Goal: Task Accomplishment & Management: Manage account settings

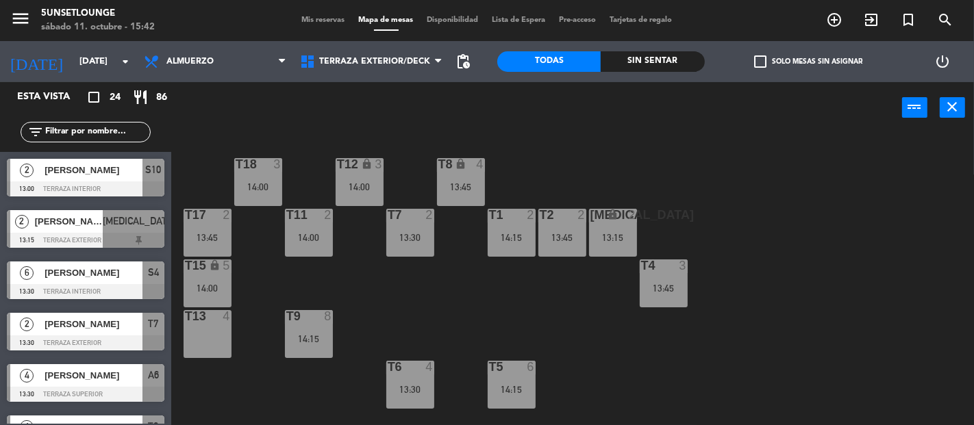
scroll to position [186, 0]
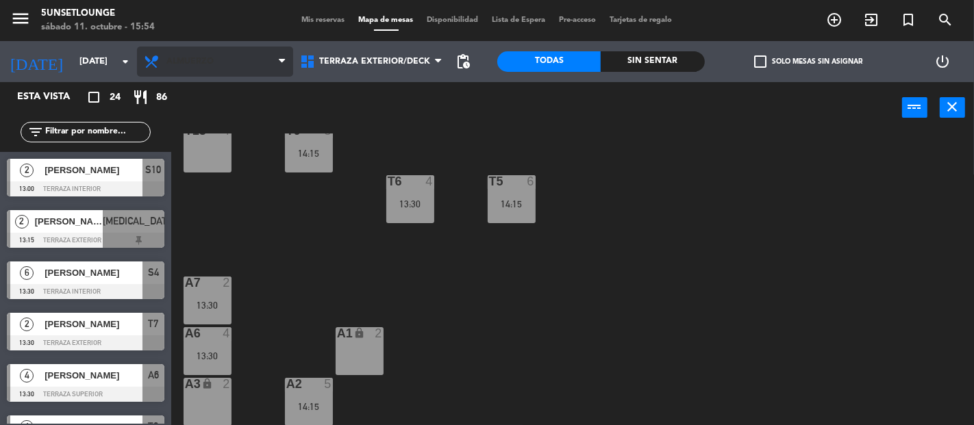
click at [203, 57] on span "Almuerzo" at bounding box center [189, 62] width 47 height 10
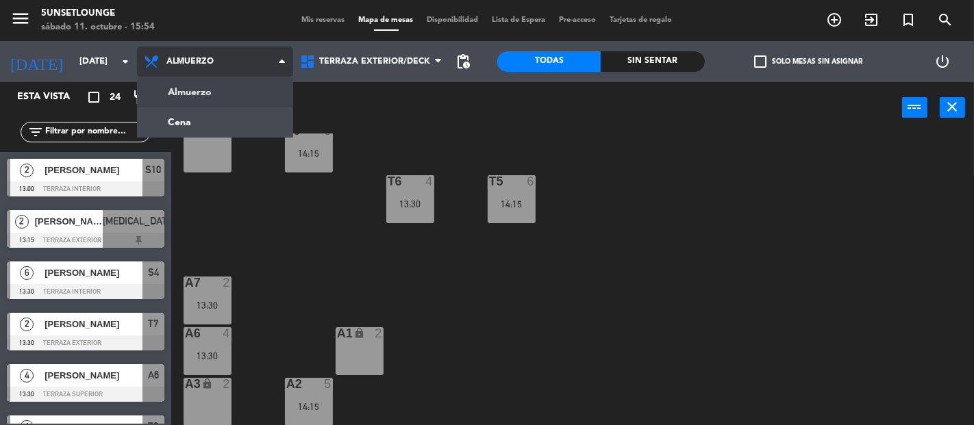
click at [242, 125] on ng-component "menu 5unsetlounge [DATE] 11. octubre - 15:54 Mis reservas Mapa de mesas Disponi…" at bounding box center [487, 212] width 974 height 425
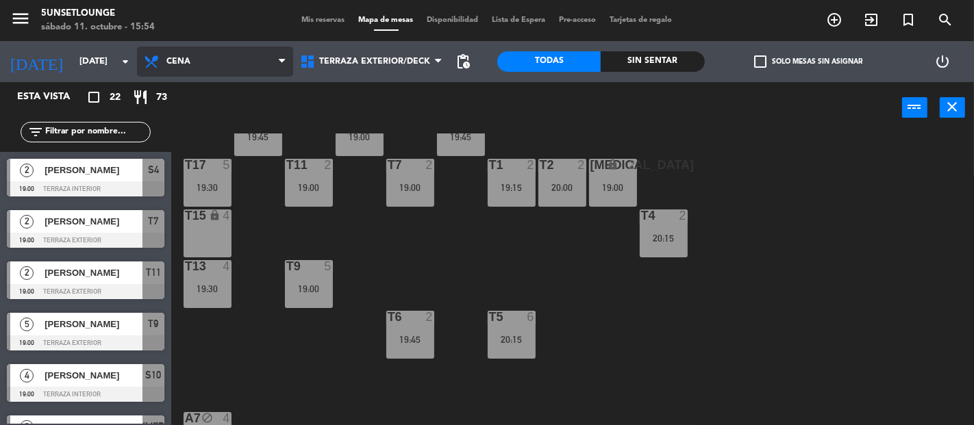
scroll to position [0, 0]
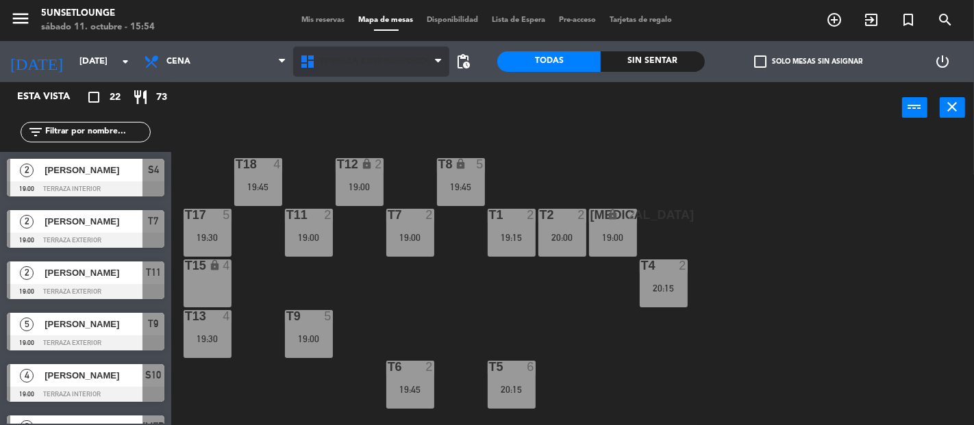
click at [417, 66] on span "Terraza exterior/deck" at bounding box center [371, 62] width 156 height 30
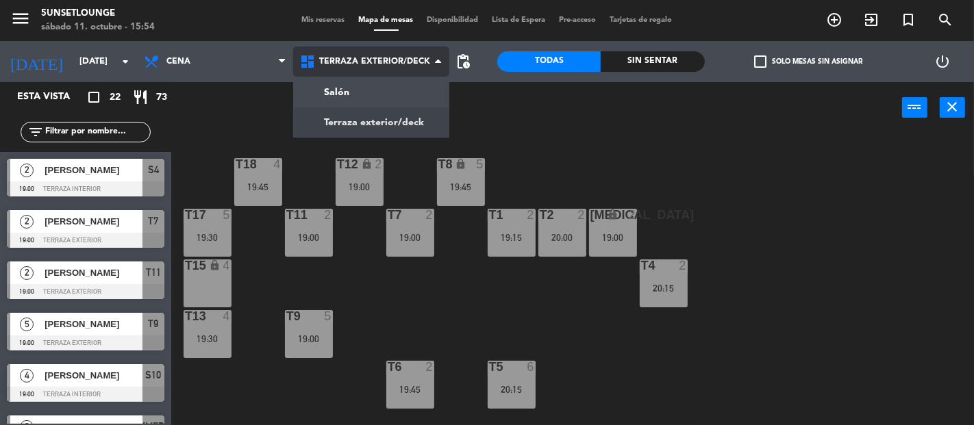
click at [391, 97] on ng-component "menu 5unsetlounge [DATE] 11. octubre - 15:54 Mis reservas Mapa de mesas Disponi…" at bounding box center [487, 212] width 974 height 425
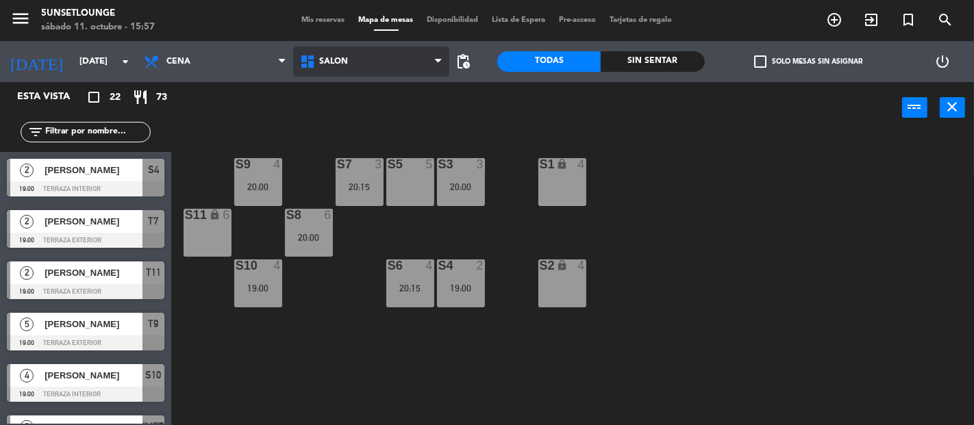
click at [346, 75] on span "Salón" at bounding box center [371, 62] width 156 height 30
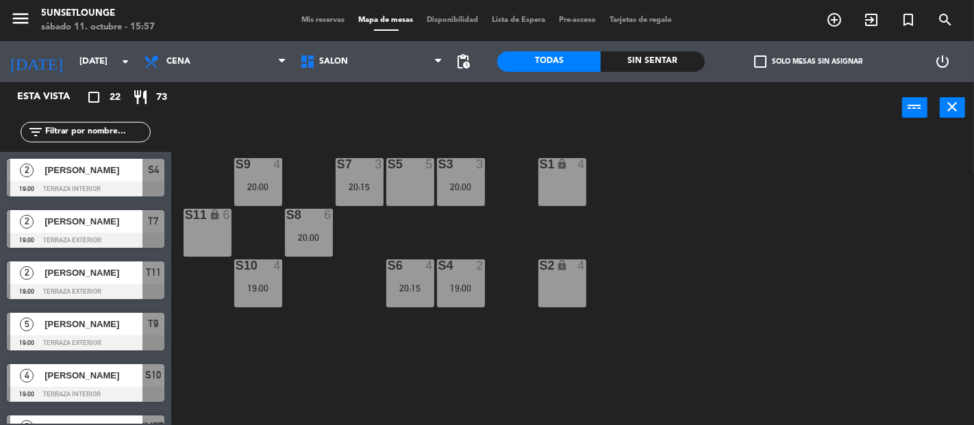
click at [362, 140] on div "S3 3 20:00 S5 5 S9 4 20:00 S7 3 20:15 S1 lock 4 S11 lock 6 S8 6 20:00 S2 lock 4…" at bounding box center [577, 280] width 793 height 292
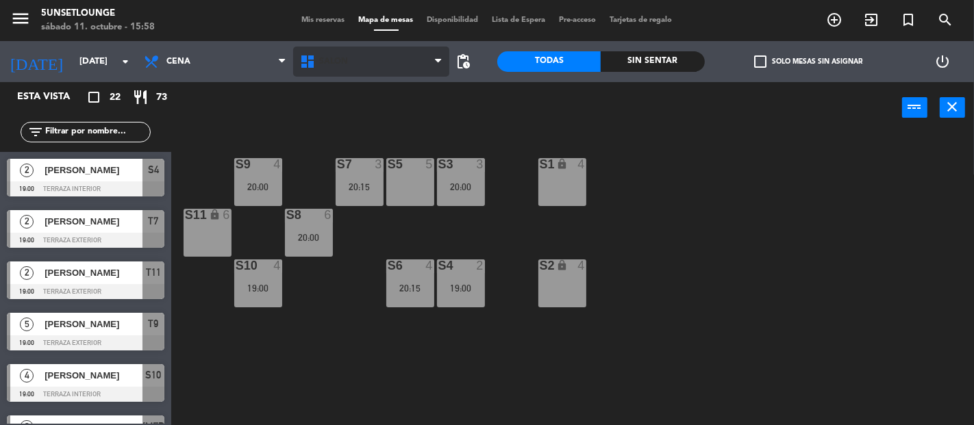
click at [380, 66] on span "Salón" at bounding box center [371, 62] width 156 height 30
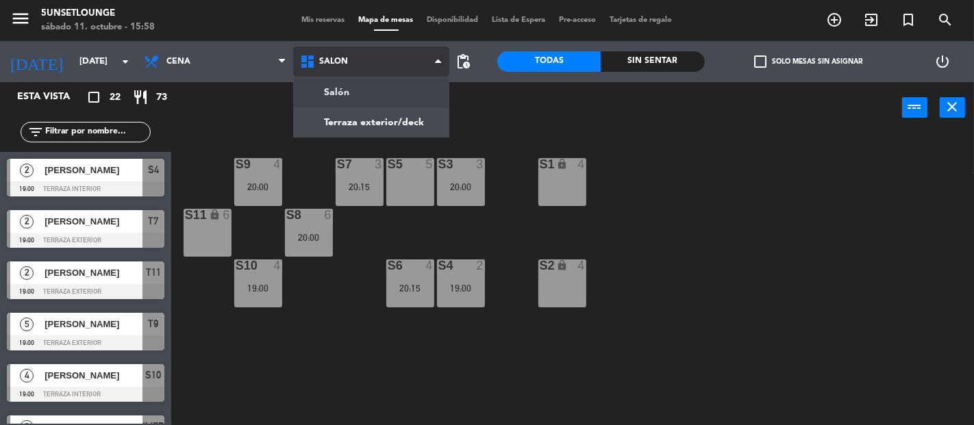
click at [397, 123] on ng-component "menu 5unsetlounge [DATE] 11. octubre - 15:58 Mis reservas Mapa de mesas Disponi…" at bounding box center [487, 212] width 974 height 425
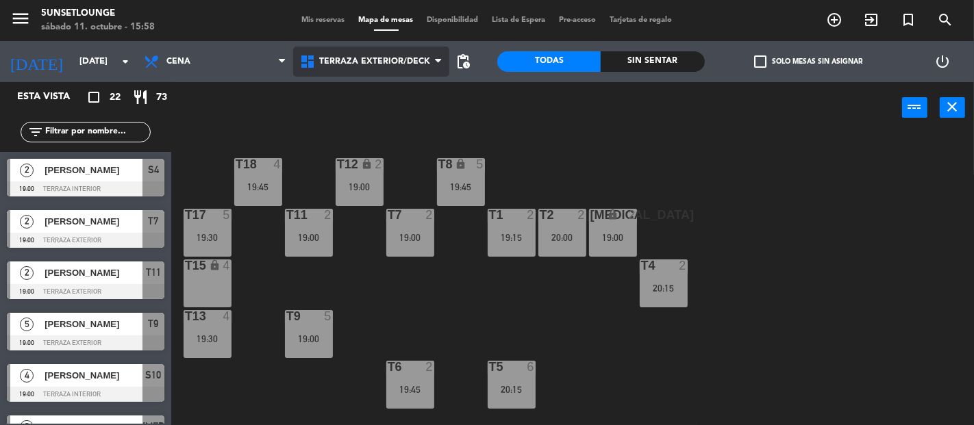
click at [414, 73] on span "Terraza exterior/deck" at bounding box center [371, 62] width 156 height 30
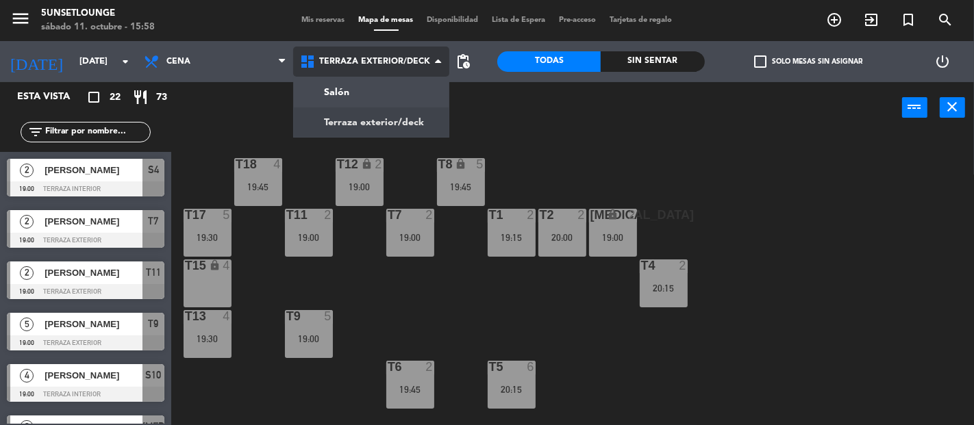
click at [405, 99] on ng-component "menu 5unsetlounge [DATE] 11. octubre - 15:58 Mis reservas Mapa de mesas Disponi…" at bounding box center [487, 212] width 974 height 425
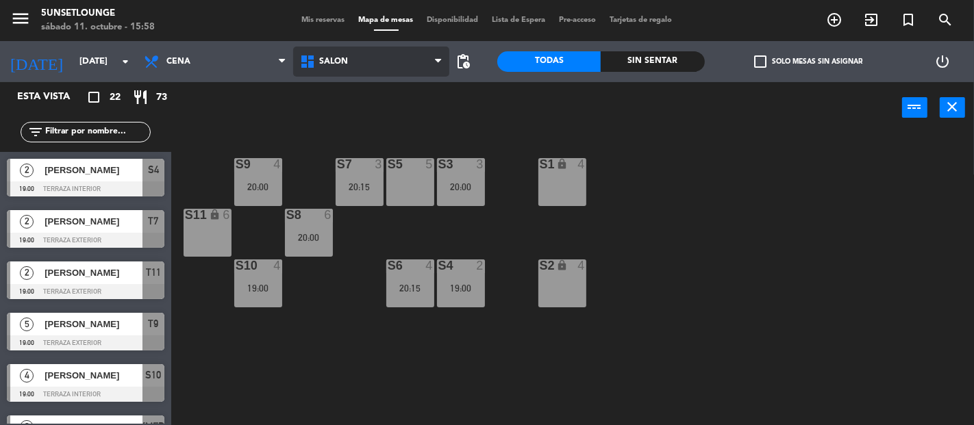
click at [368, 72] on span "Salón" at bounding box center [371, 62] width 156 height 30
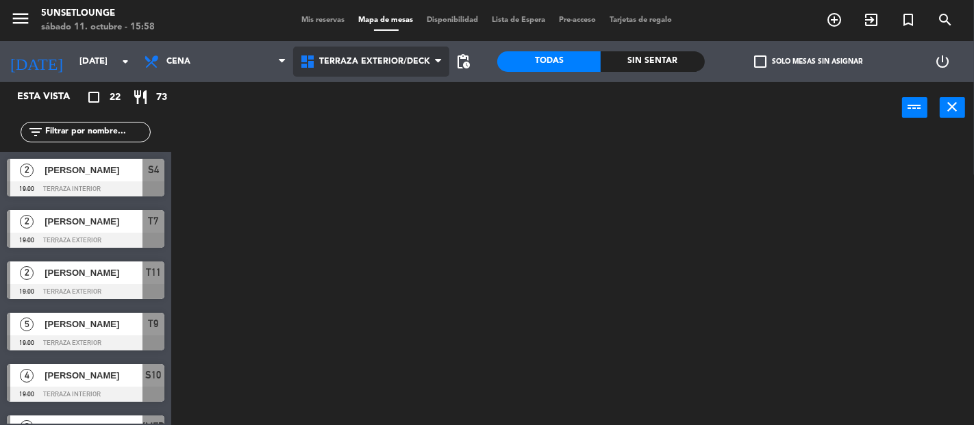
click at [385, 117] on ng-component "menu 5unsetlounge [DATE] 11. octubre - 15:58 Mis reservas Mapa de mesas Disponi…" at bounding box center [487, 212] width 974 height 425
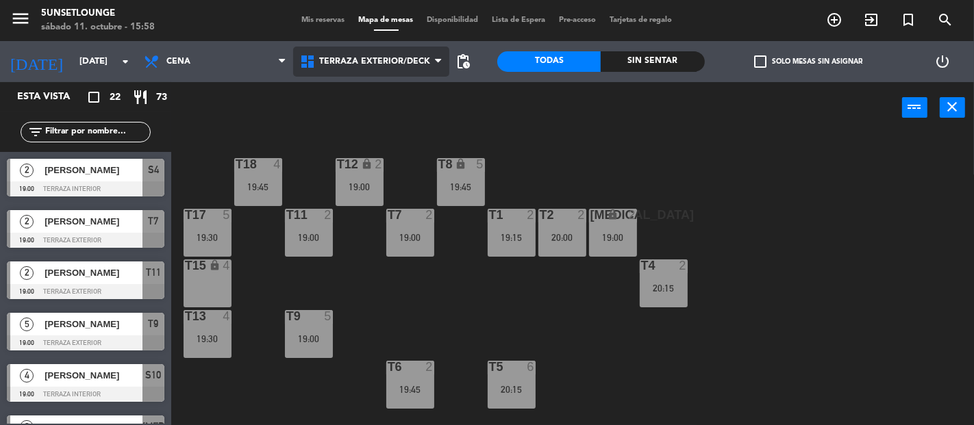
click at [387, 73] on span "Terraza exterior/deck" at bounding box center [371, 62] width 156 height 30
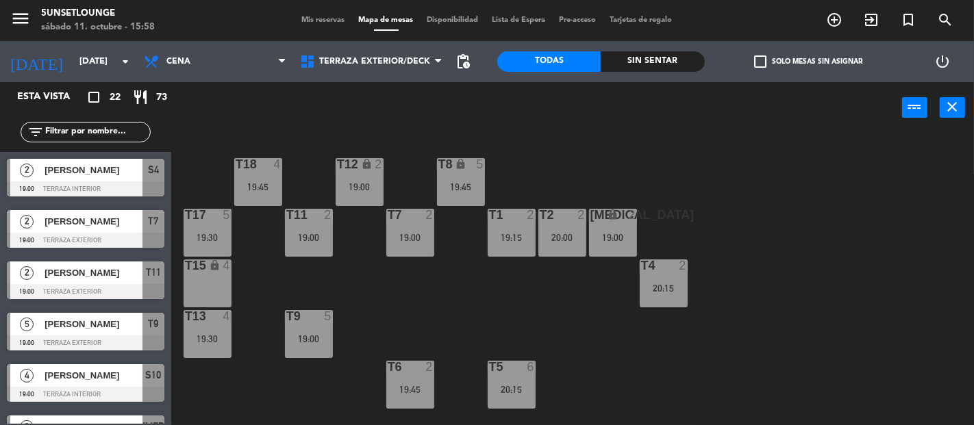
click at [629, 121] on div "power_input close" at bounding box center [536, 108] width 731 height 52
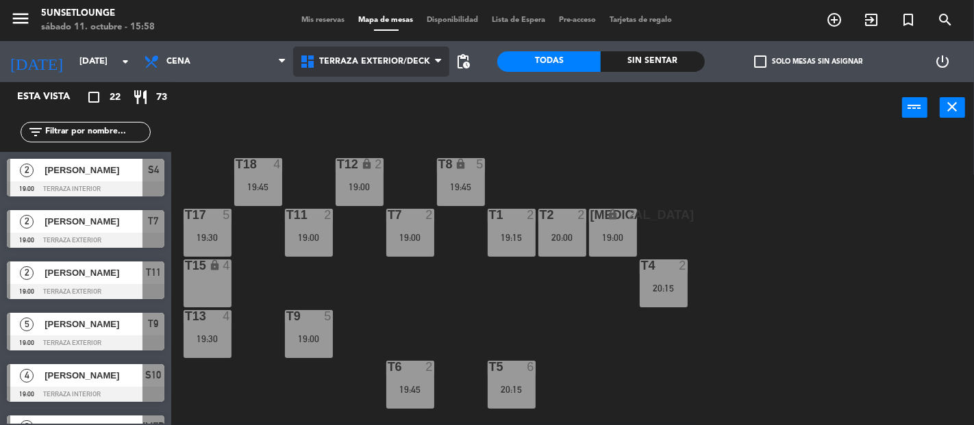
click at [401, 68] on span "Terraza exterior/deck" at bounding box center [371, 62] width 156 height 30
click at [401, 121] on ng-component "menu 5unsetlounge [DATE] 11. octubre - 15:58 Mis reservas Mapa de mesas Disponi…" at bounding box center [487, 212] width 974 height 425
click at [392, 69] on span "Terraza exterior/deck" at bounding box center [371, 62] width 156 height 30
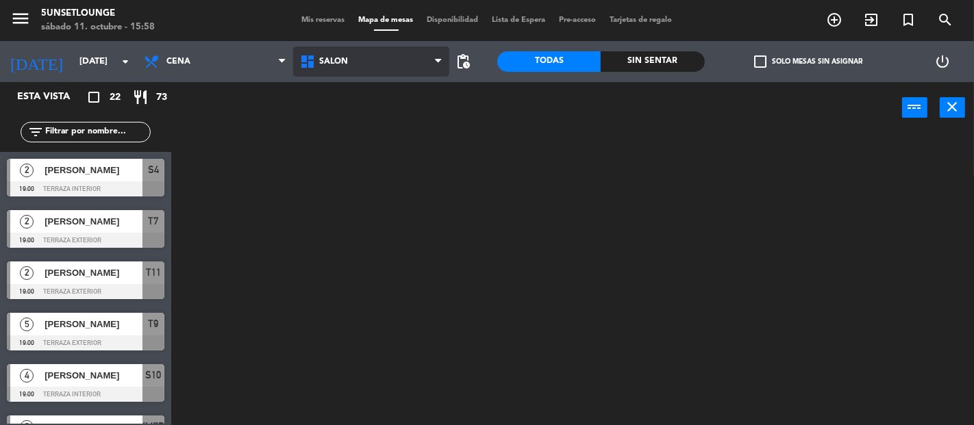
click at [392, 95] on ng-component "menu 5unsetlounge [DATE] 11. octubre - 15:58 Mis reservas Mapa de mesas Disponi…" at bounding box center [487, 212] width 974 height 425
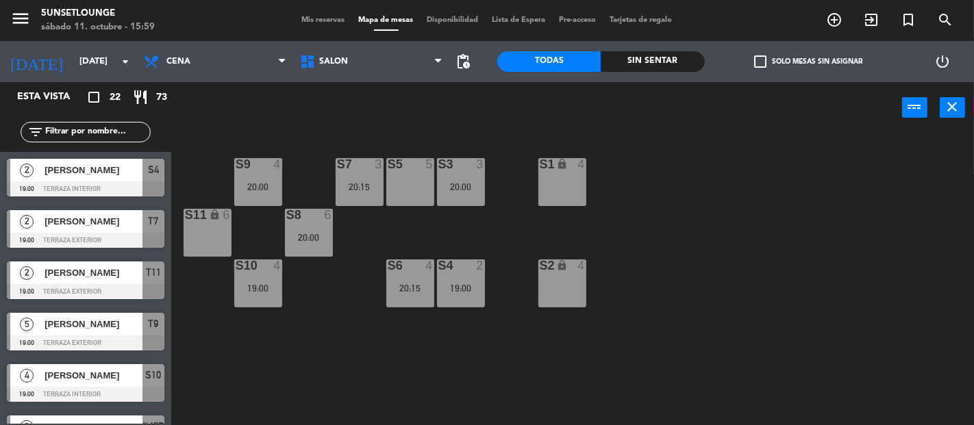
click at [401, 169] on div at bounding box center [409, 164] width 23 height 12
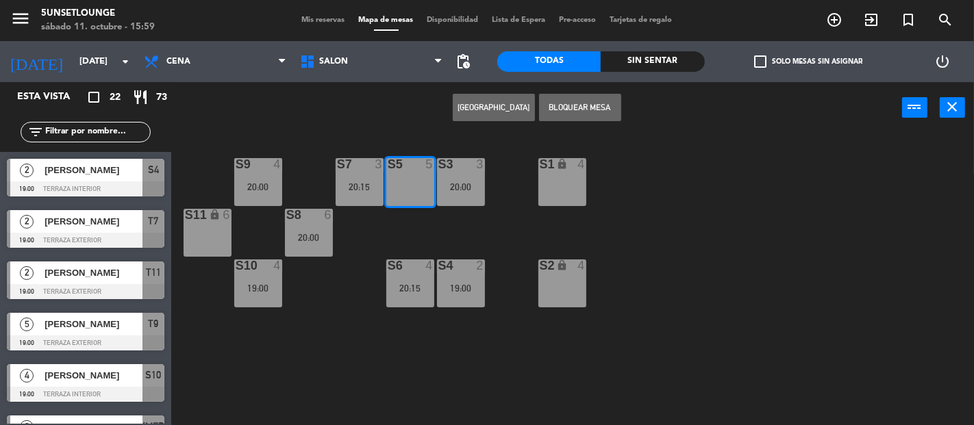
click at [562, 104] on button "Bloquear Mesa" at bounding box center [580, 107] width 82 height 27
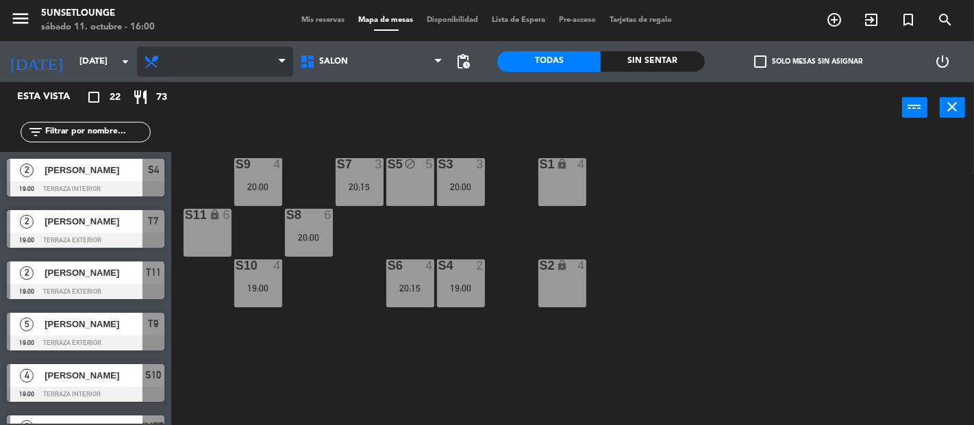
click at [240, 59] on span "Cena" at bounding box center [215, 62] width 156 height 30
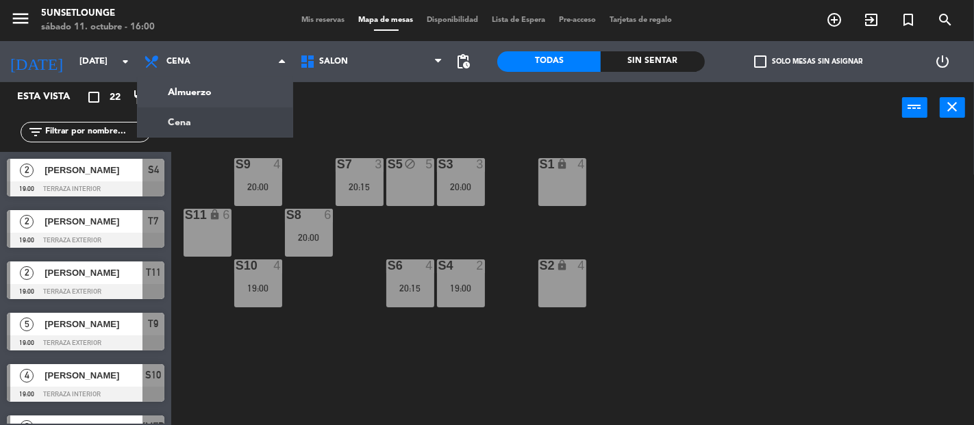
click at [389, 129] on div "power_input close" at bounding box center [536, 108] width 731 height 52
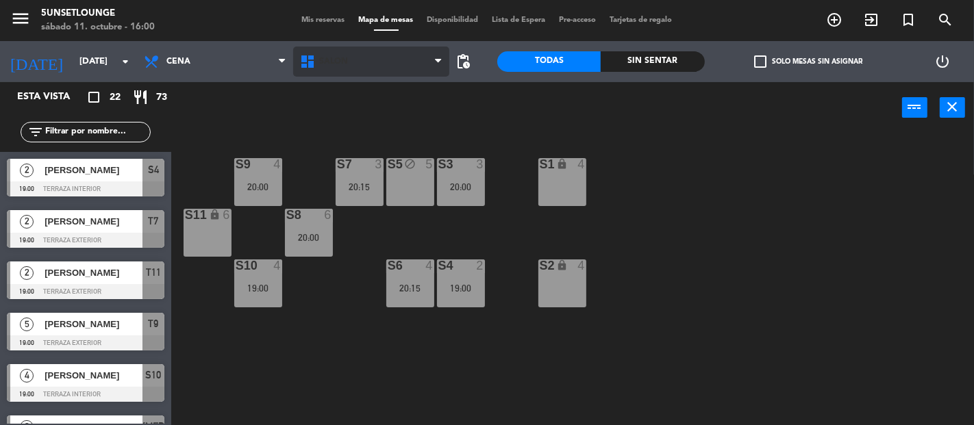
click at [408, 56] on span "Salón" at bounding box center [371, 62] width 156 height 30
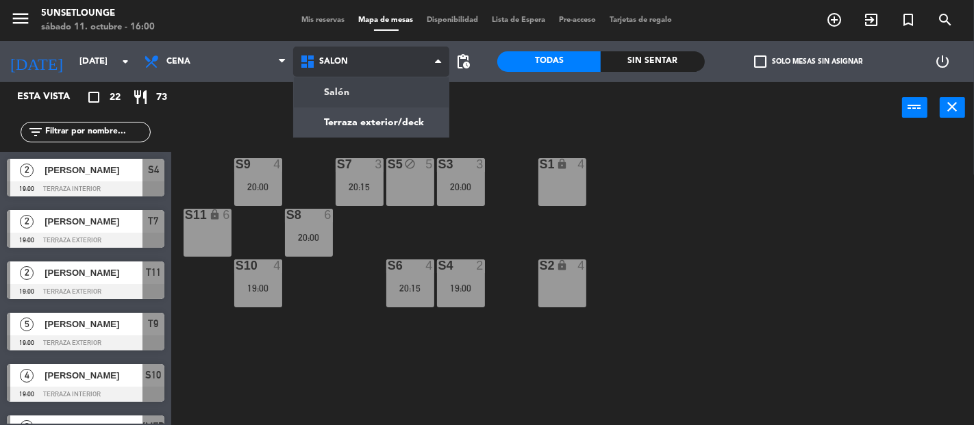
click at [393, 127] on ng-component "menu 5unsetlounge [DATE] 11. octubre - 16:00 Mis reservas Mapa de mesas Disponi…" at bounding box center [487, 212] width 974 height 425
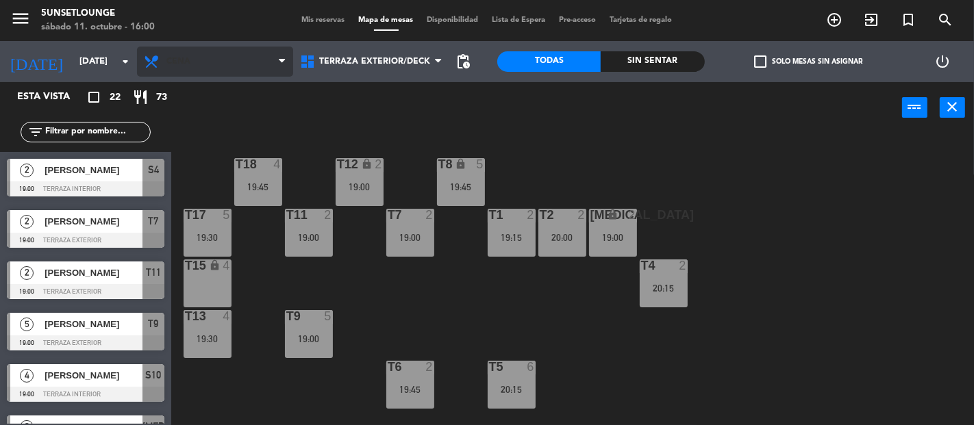
click at [266, 62] on span "Cena" at bounding box center [215, 62] width 156 height 30
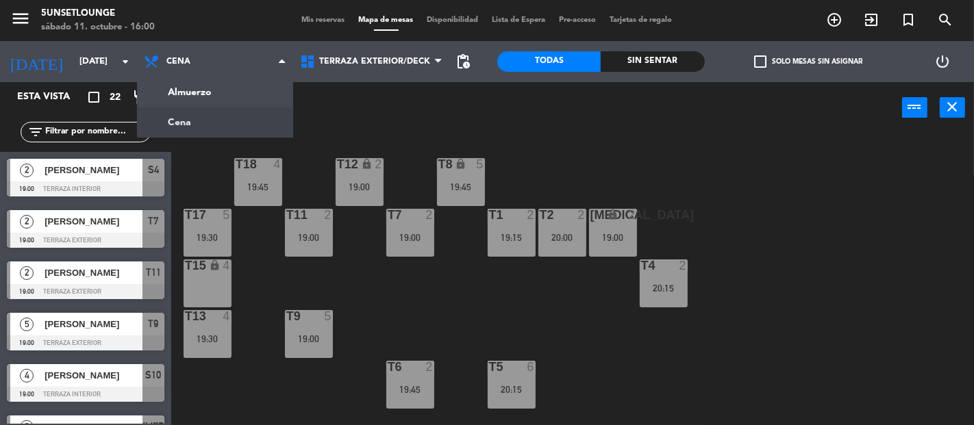
click at [618, 162] on div "T18 4 19:45 T12 lock 2 19:00 T8 lock 5 19:45 t17 5 19:30 T11 2 19:00 T7 2 19:00…" at bounding box center [577, 280] width 793 height 292
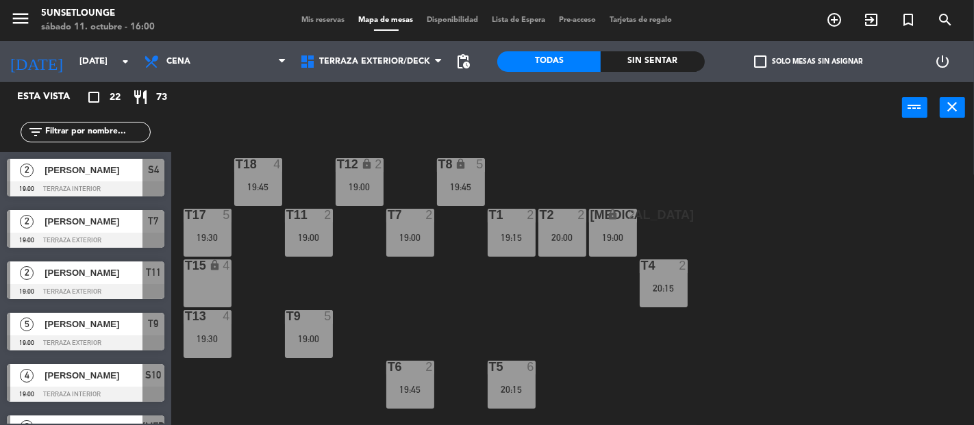
click at [946, 111] on icon "close" at bounding box center [952, 107] width 16 height 16
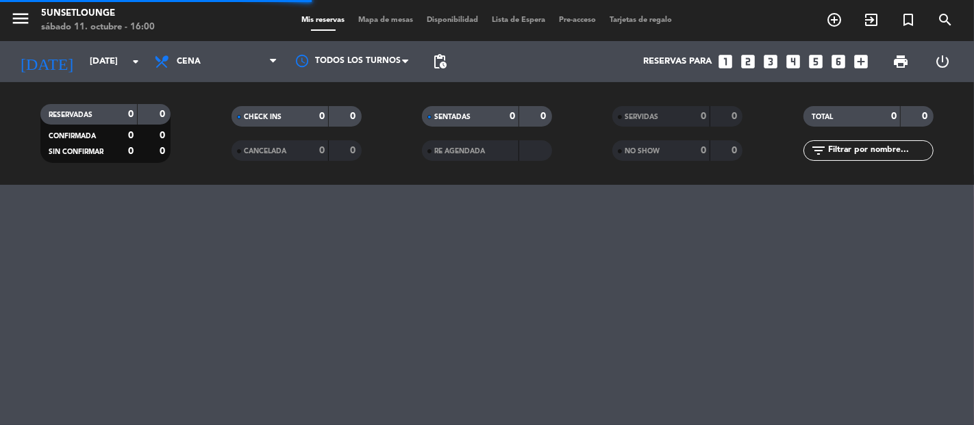
click at [901, 63] on span "print" at bounding box center [900, 61] width 16 height 16
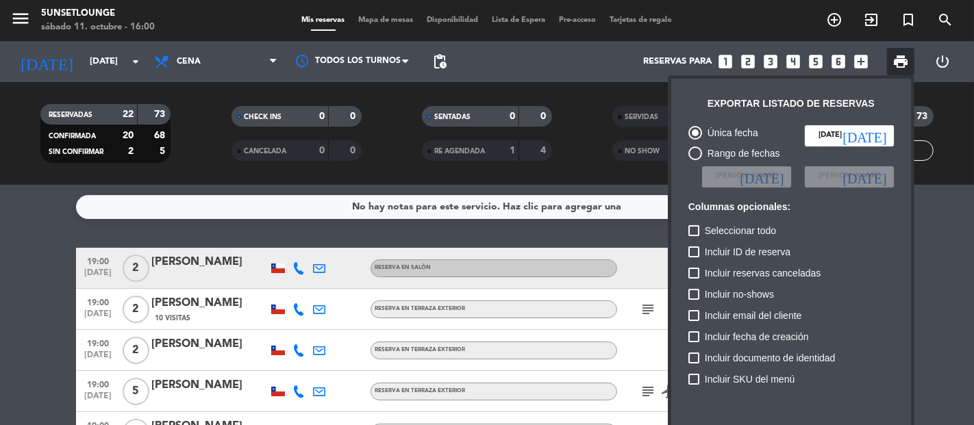
scroll to position [84, 0]
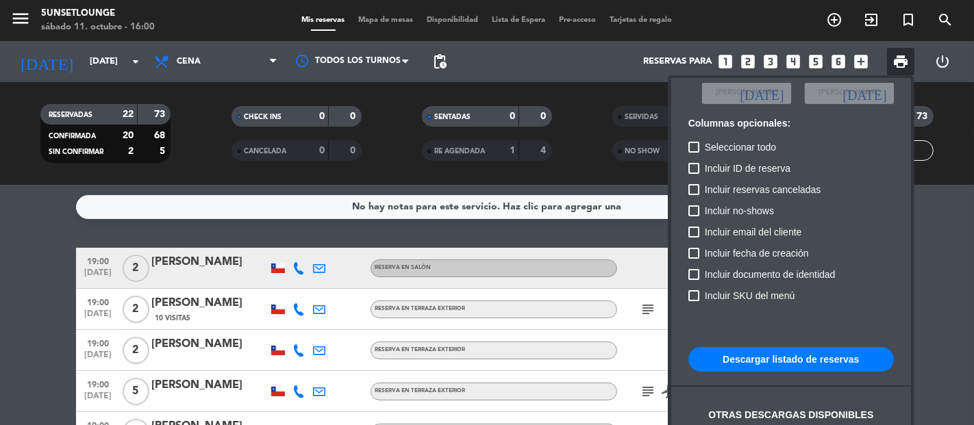
click at [829, 359] on button "Descargar listado de reservas" at bounding box center [790, 359] width 205 height 25
click at [973, 195] on div at bounding box center [487, 212] width 974 height 425
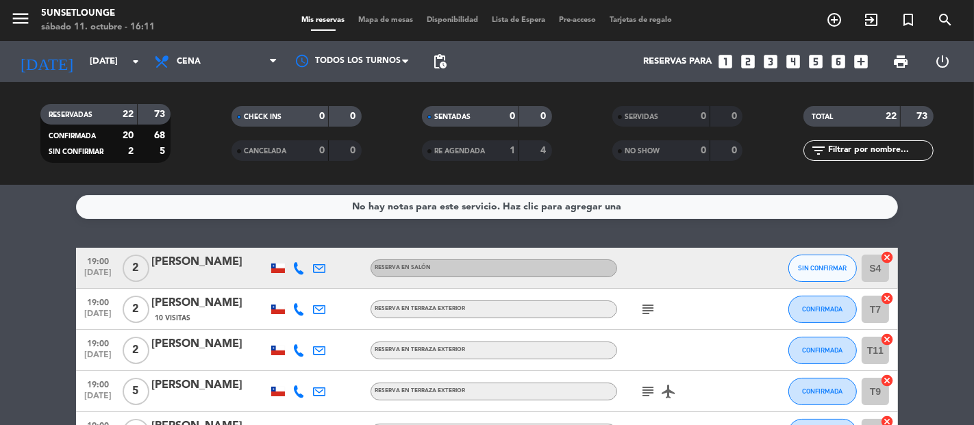
click at [973, 195] on service-notes "No hay notas para este servicio. Haz clic para agregar una" at bounding box center [487, 207] width 974 height 24
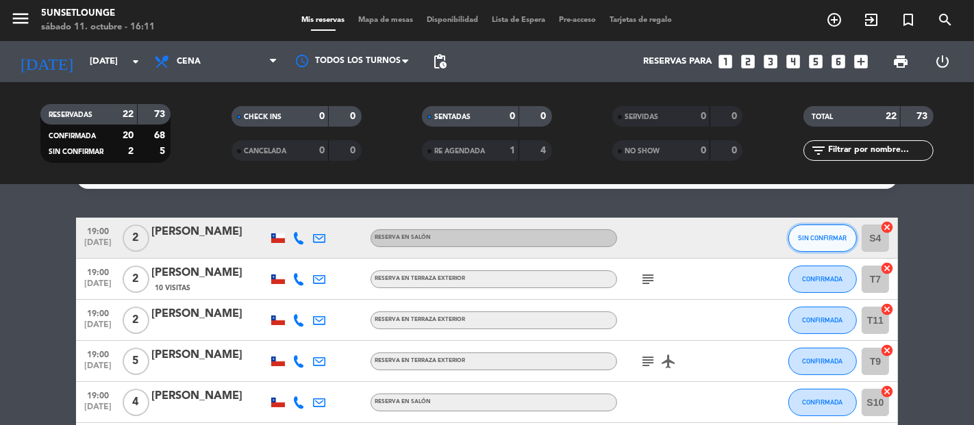
click at [809, 236] on span "SIN CONFIRMAR" at bounding box center [822, 238] width 49 height 8
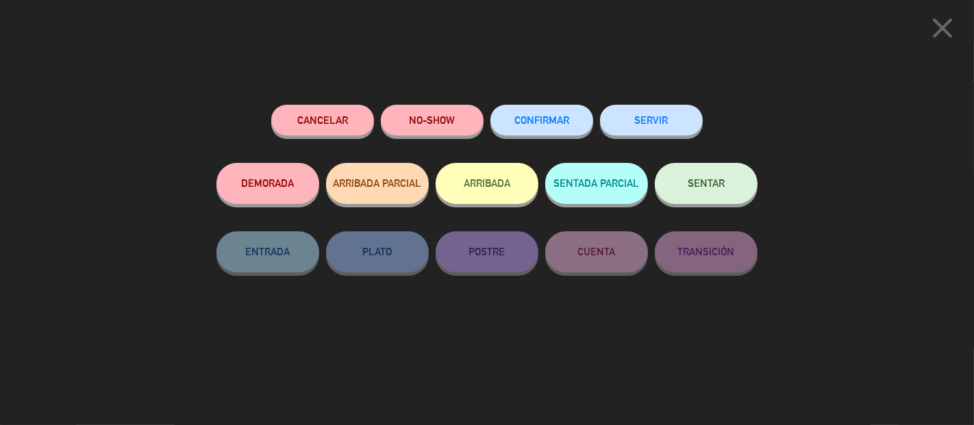
click at [950, 16] on icon "close" at bounding box center [942, 28] width 34 height 34
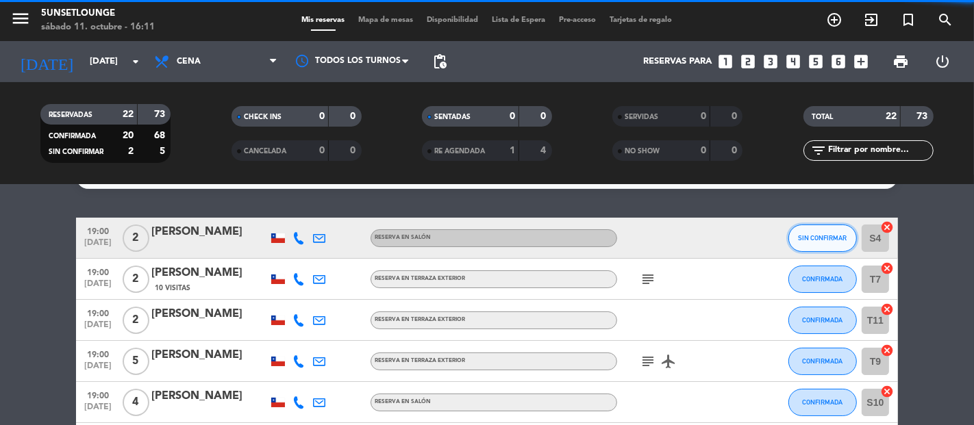
click at [828, 234] on span "SIN CONFIRMAR" at bounding box center [822, 238] width 49 height 8
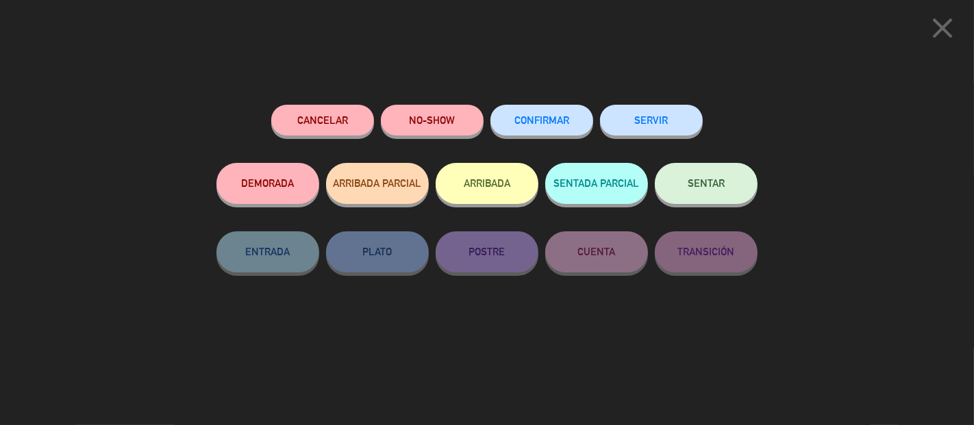
click at [555, 128] on button "CONFIRMAR" at bounding box center [541, 120] width 103 height 31
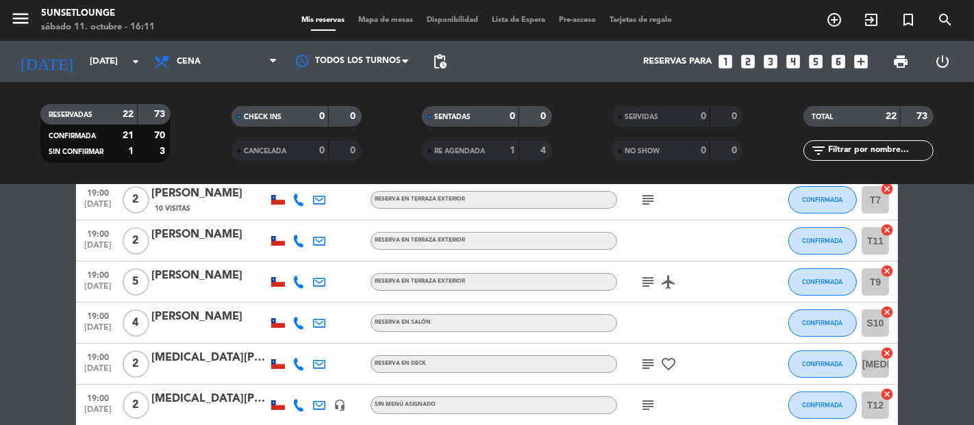
scroll to position [117, 0]
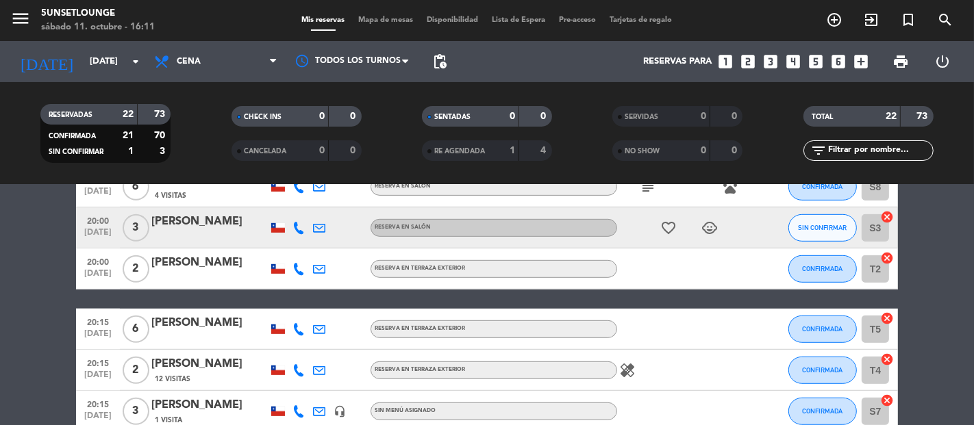
scroll to position [742, 0]
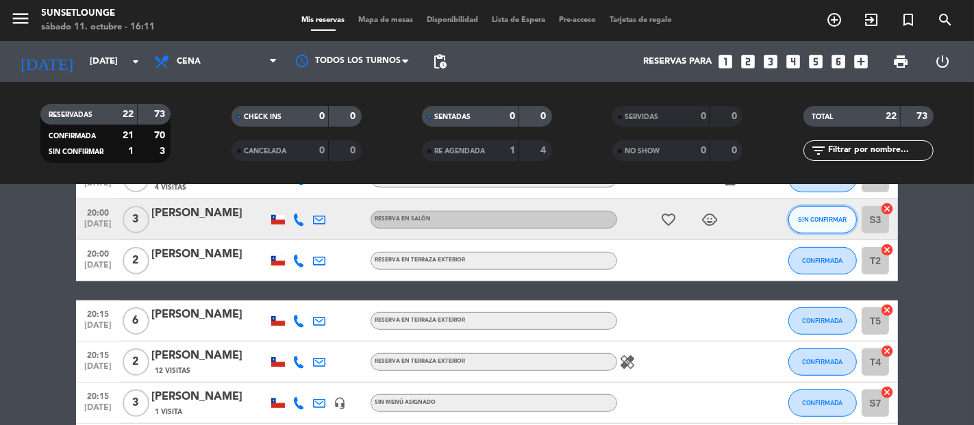
click at [824, 218] on span "SIN CONFIRMAR" at bounding box center [822, 220] width 49 height 8
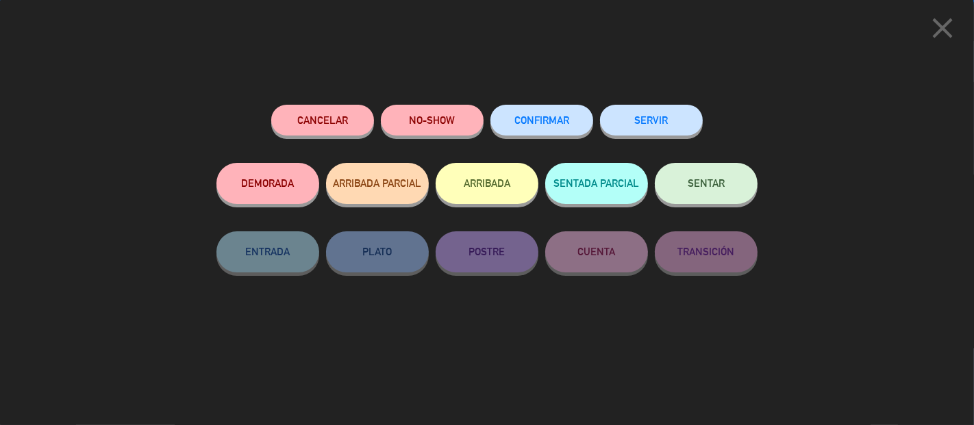
click at [553, 121] on span "CONFIRMAR" at bounding box center [541, 120] width 55 height 12
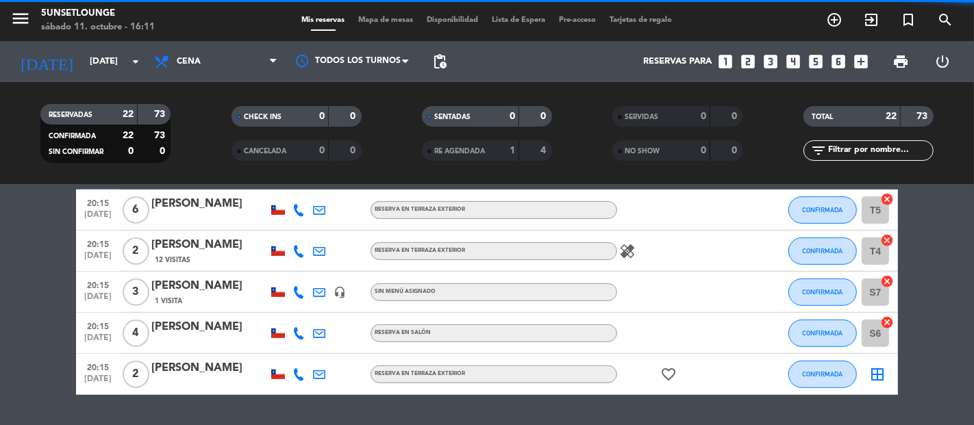
scroll to position [890, 0]
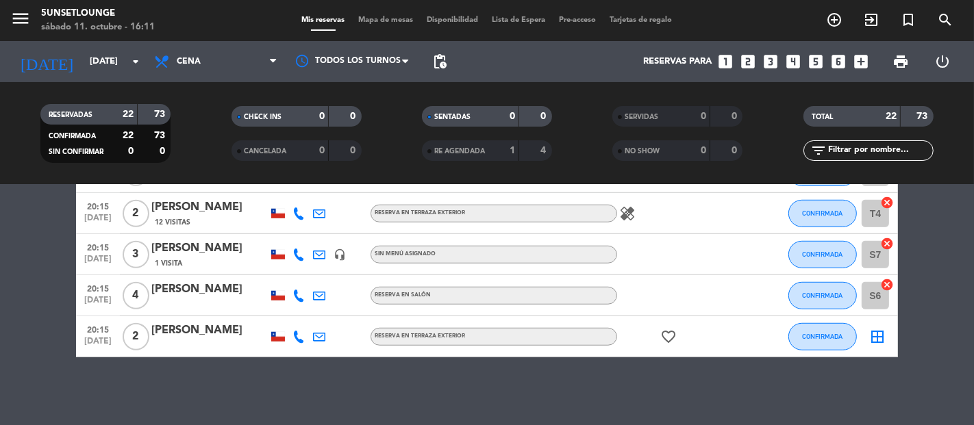
click at [870, 341] on icon "border_all" at bounding box center [877, 337] width 16 height 16
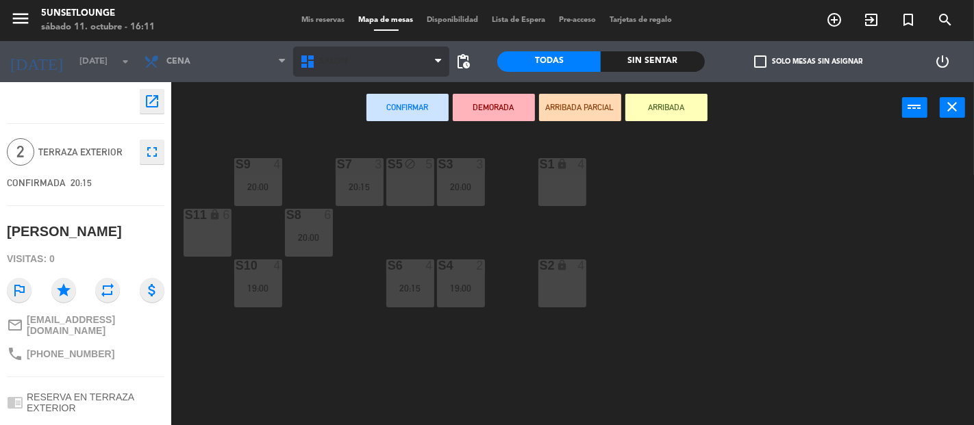
click at [395, 66] on span "Salón" at bounding box center [371, 62] width 156 height 30
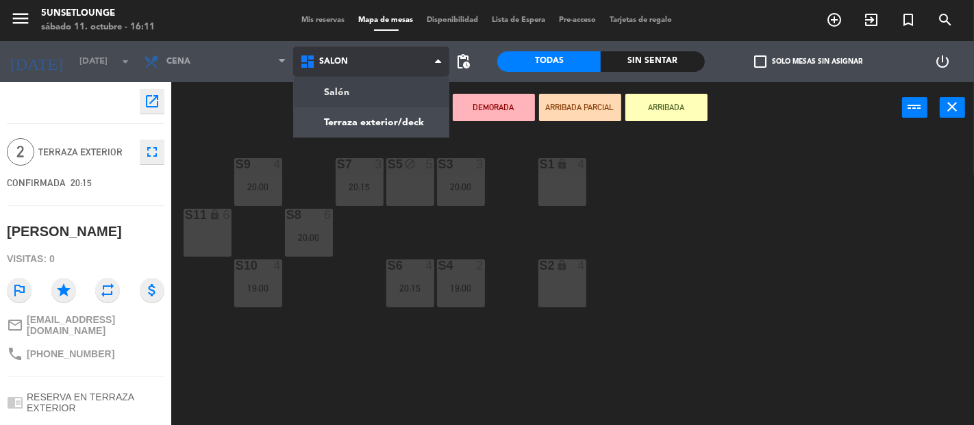
click at [414, 126] on ng-component "menu 5unsetlounge [DATE] 11. octubre - 16:11 Mis reservas Mapa de mesas Disponi…" at bounding box center [487, 212] width 974 height 425
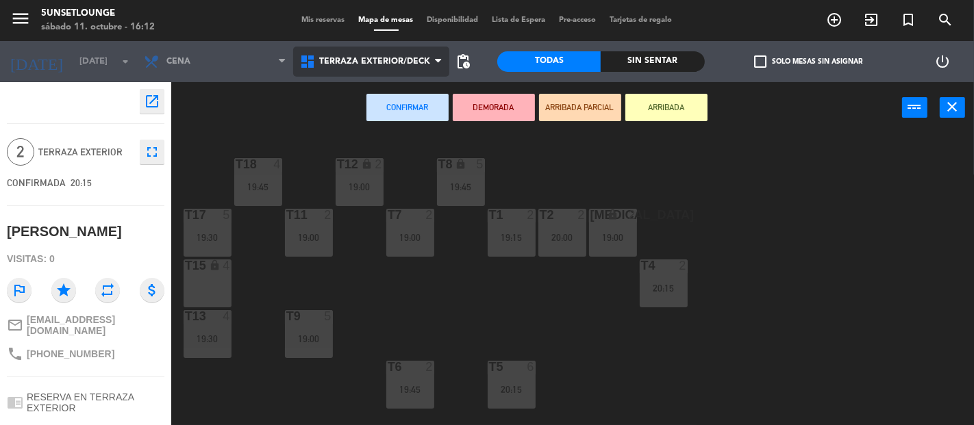
click at [407, 62] on span "Terraza exterior/deck" at bounding box center [374, 62] width 111 height 10
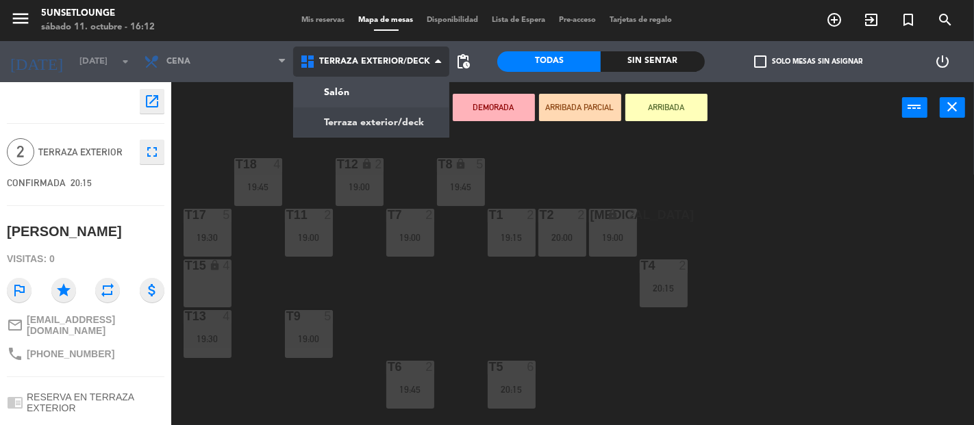
click at [414, 94] on ng-component "menu 5unsetlounge [DATE] 11. octubre - 16:12 Mis reservas Mapa de mesas Disponi…" at bounding box center [487, 212] width 974 height 425
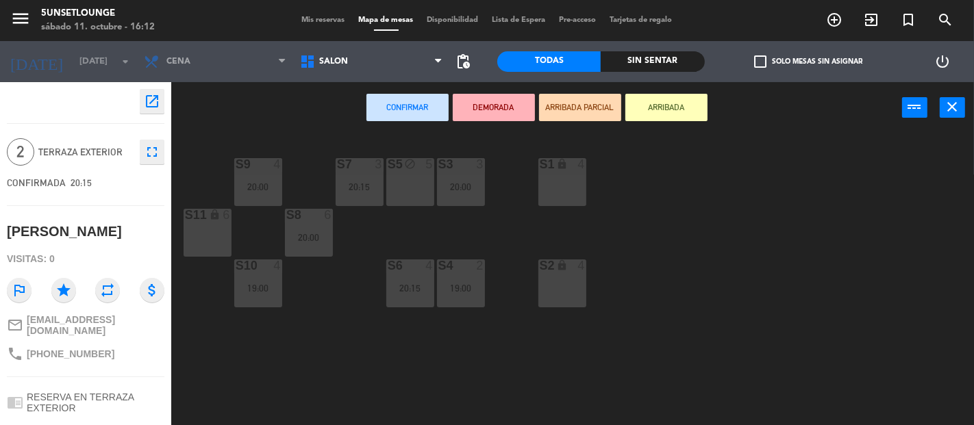
click at [783, 272] on div "S3 3 20:00 S5 block 5 S9 4 20:00 S7 3 20:15 S1 lock 4 S11 lock 6 S8 6 20:00 S2 …" at bounding box center [577, 280] width 793 height 292
click at [948, 112] on icon "close" at bounding box center [952, 107] width 16 height 16
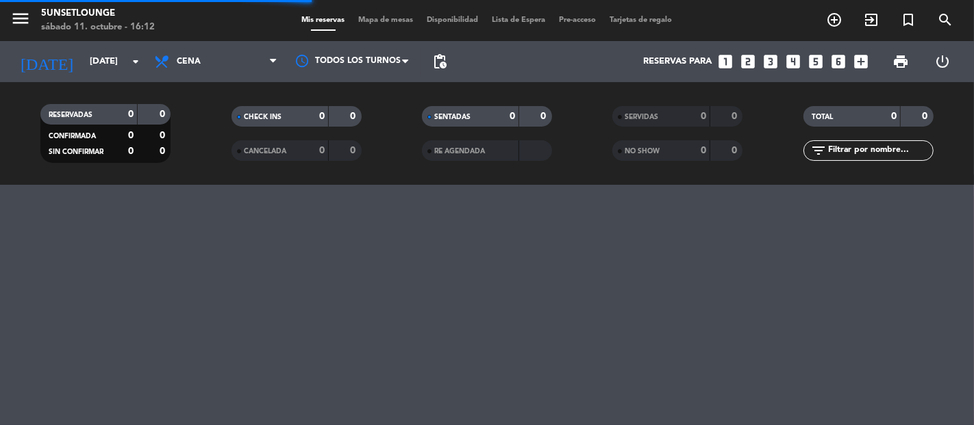
click at [897, 60] on span "print" at bounding box center [900, 61] width 16 height 16
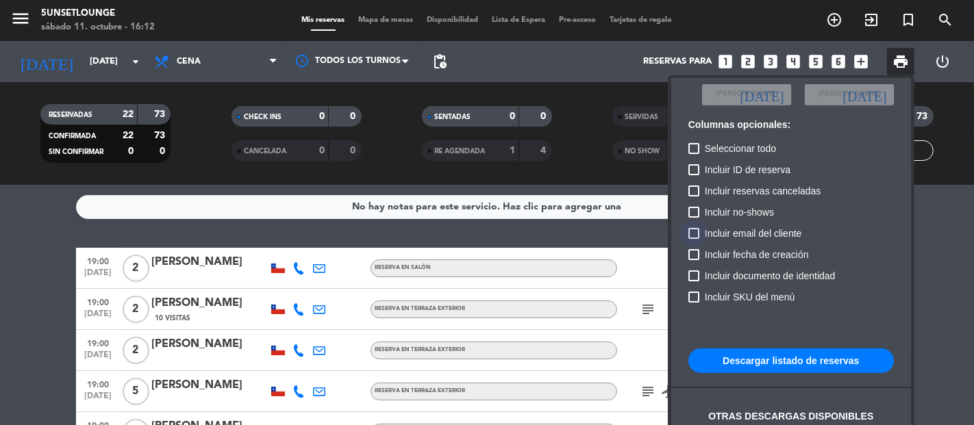
scroll to position [84, 0]
click at [828, 366] on button "Descargar listado de reservas" at bounding box center [790, 359] width 205 height 25
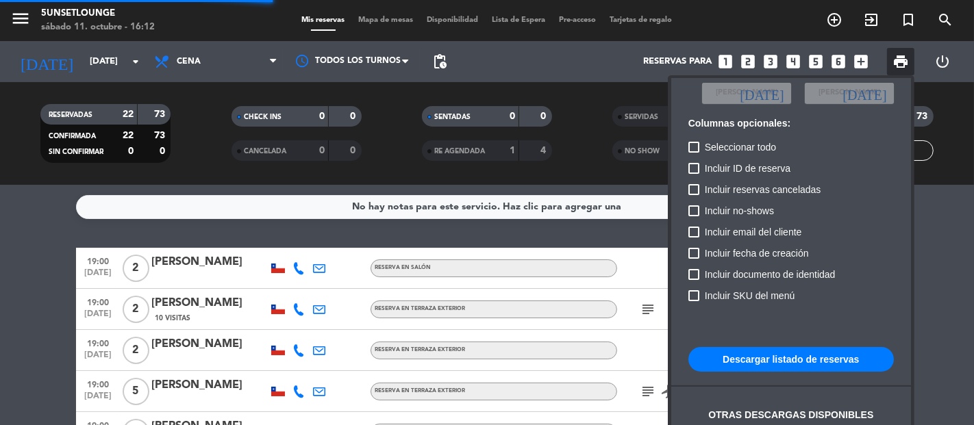
click at [837, 359] on button "Descargar listado de reservas" at bounding box center [790, 359] width 205 height 25
